Goal: Find specific page/section

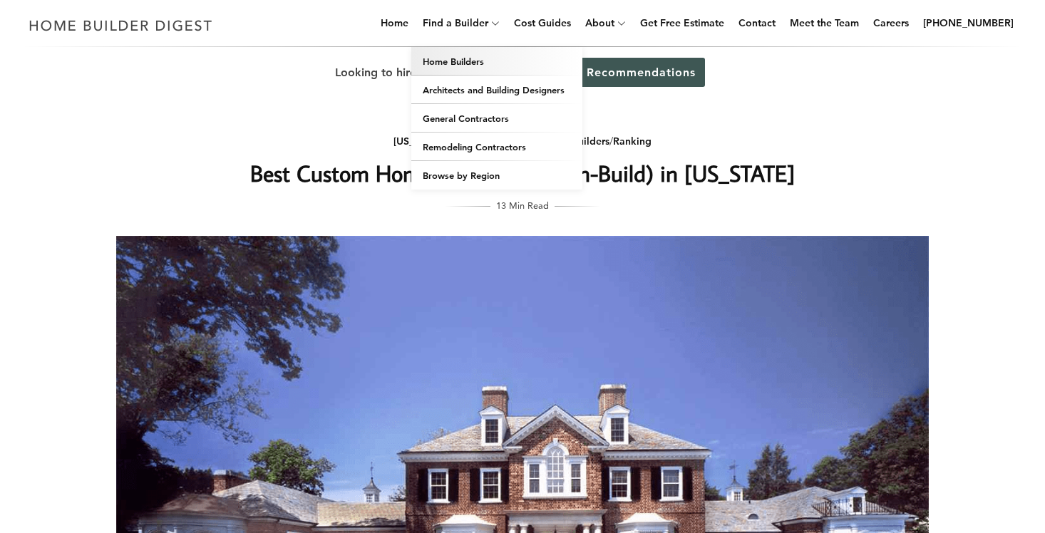
click at [488, 71] on link "Home Builders" at bounding box center [496, 61] width 171 height 29
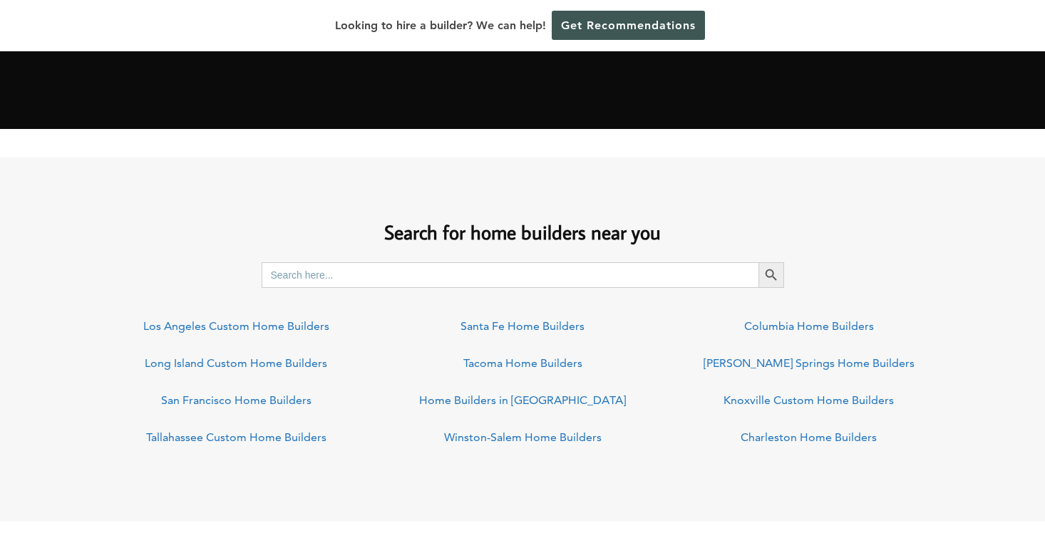
scroll to position [941, 0]
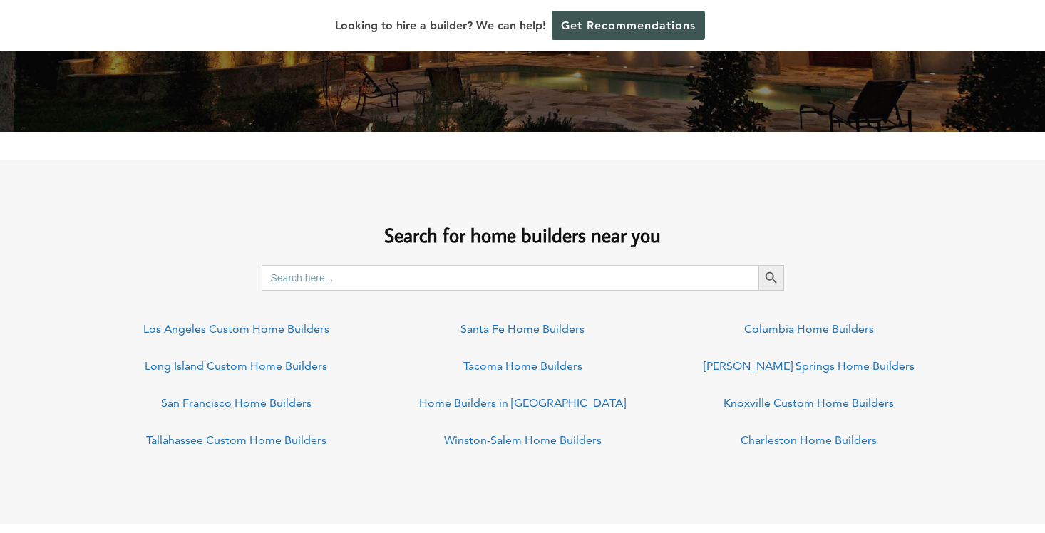
click at [352, 289] on input "Search for:" at bounding box center [510, 278] width 497 height 26
type input "06074"
click at [758, 265] on button "Search Button" at bounding box center [771, 278] width 26 height 26
